Goal: Task Accomplishment & Management: Manage account settings

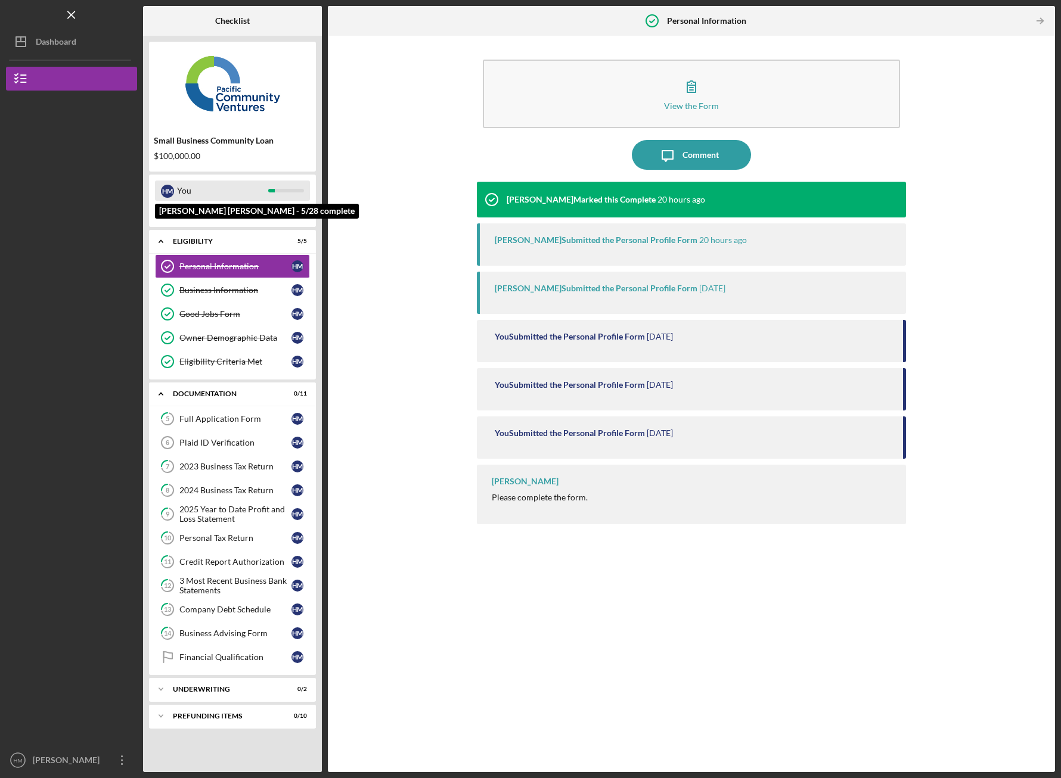
click at [287, 194] on div "H M You" at bounding box center [232, 191] width 155 height 20
click at [282, 210] on div at bounding box center [286, 211] width 36 height 4
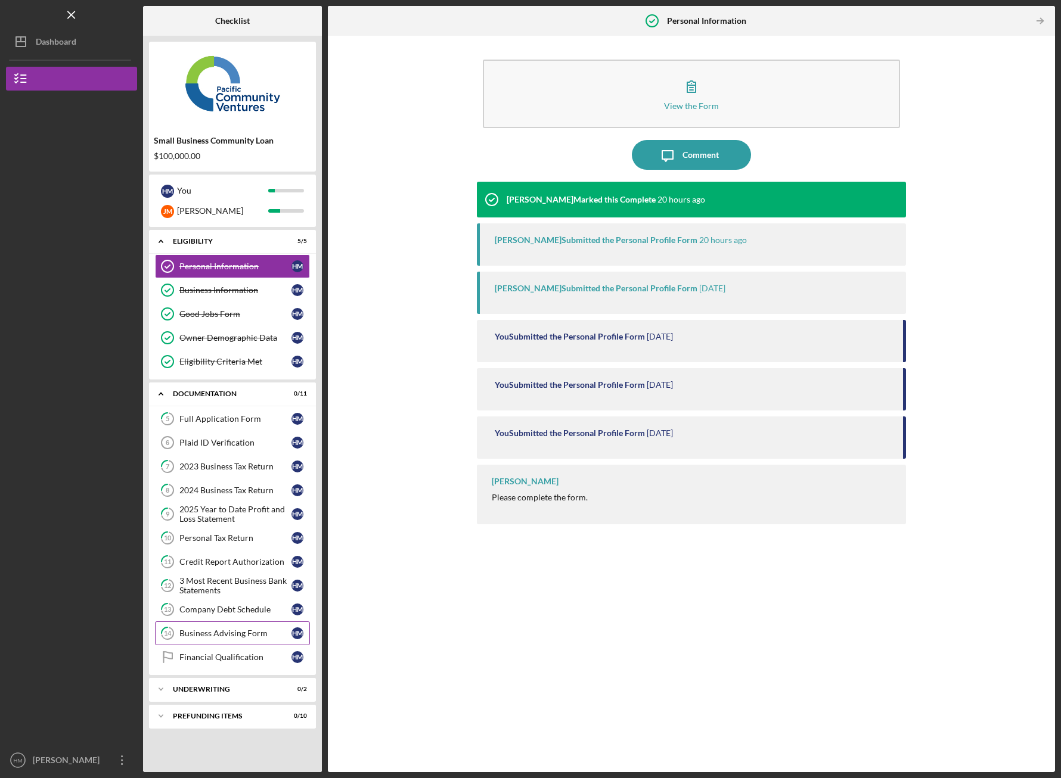
click at [263, 635] on div "Business Advising Form" at bounding box center [235, 634] width 112 height 10
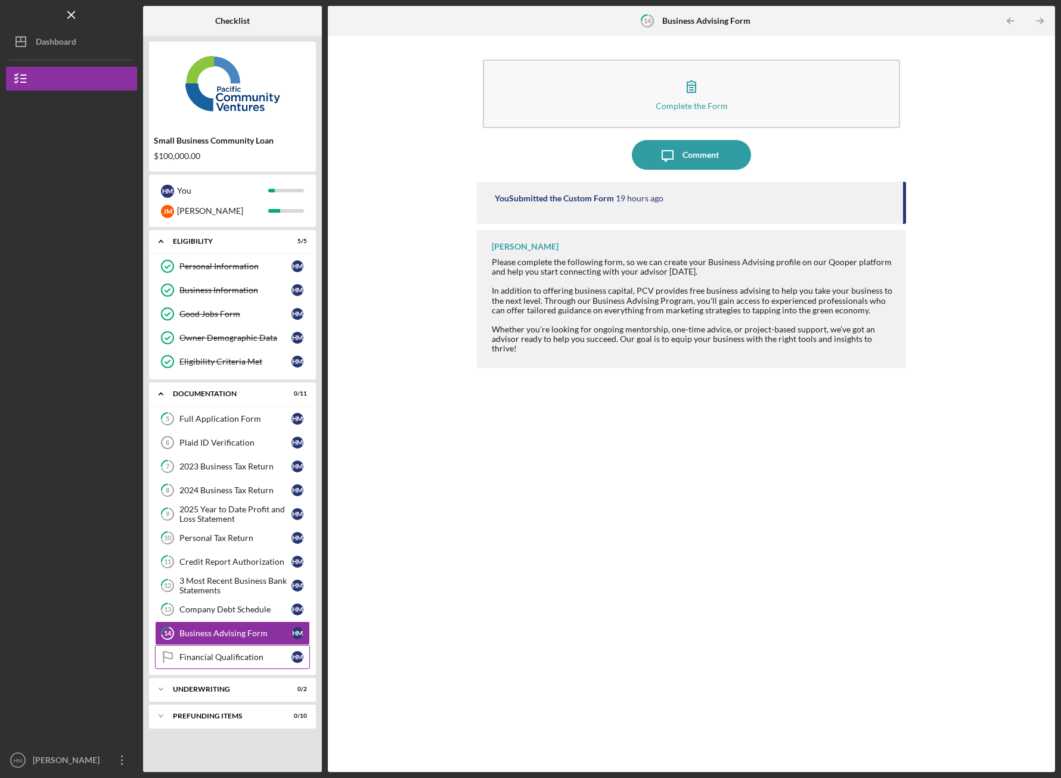
click at [266, 660] on div "Financial Qualification" at bounding box center [235, 657] width 112 height 10
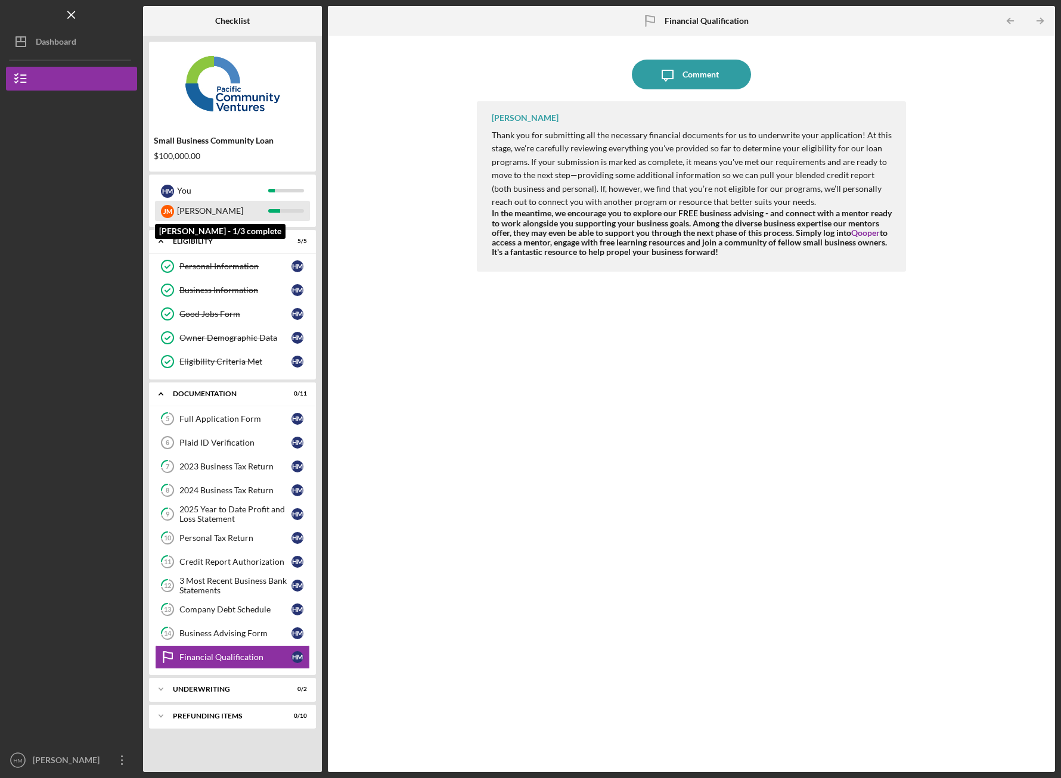
click at [278, 210] on div at bounding box center [274, 211] width 12 height 4
click at [204, 217] on div "[PERSON_NAME]" at bounding box center [222, 211] width 91 height 20
click at [184, 208] on div "[PERSON_NAME]" at bounding box center [222, 211] width 91 height 20
click at [164, 241] on icon "Icon/Expander" at bounding box center [161, 241] width 24 height 24
